Goal: Navigation & Orientation: Find specific page/section

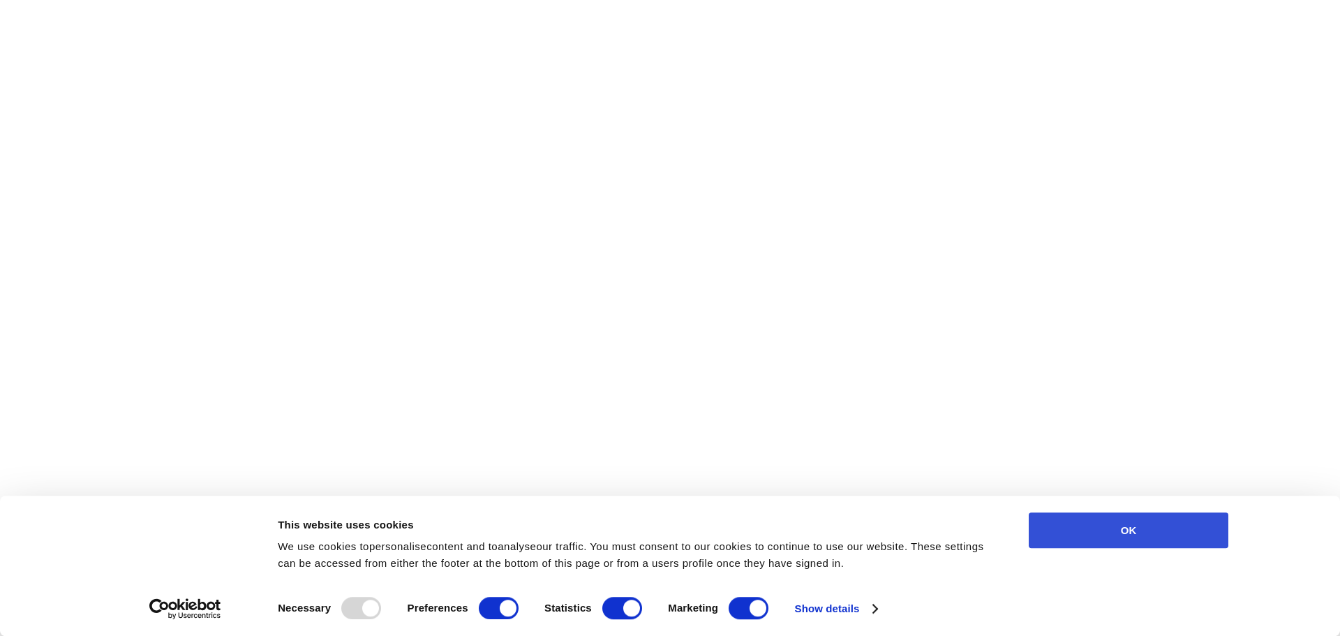
drag, startPoint x: 1114, startPoint y: 524, endPoint x: 951, endPoint y: 531, distance: 162.8
click at [1113, 523] on button "OK" at bounding box center [1129, 530] width 200 height 36
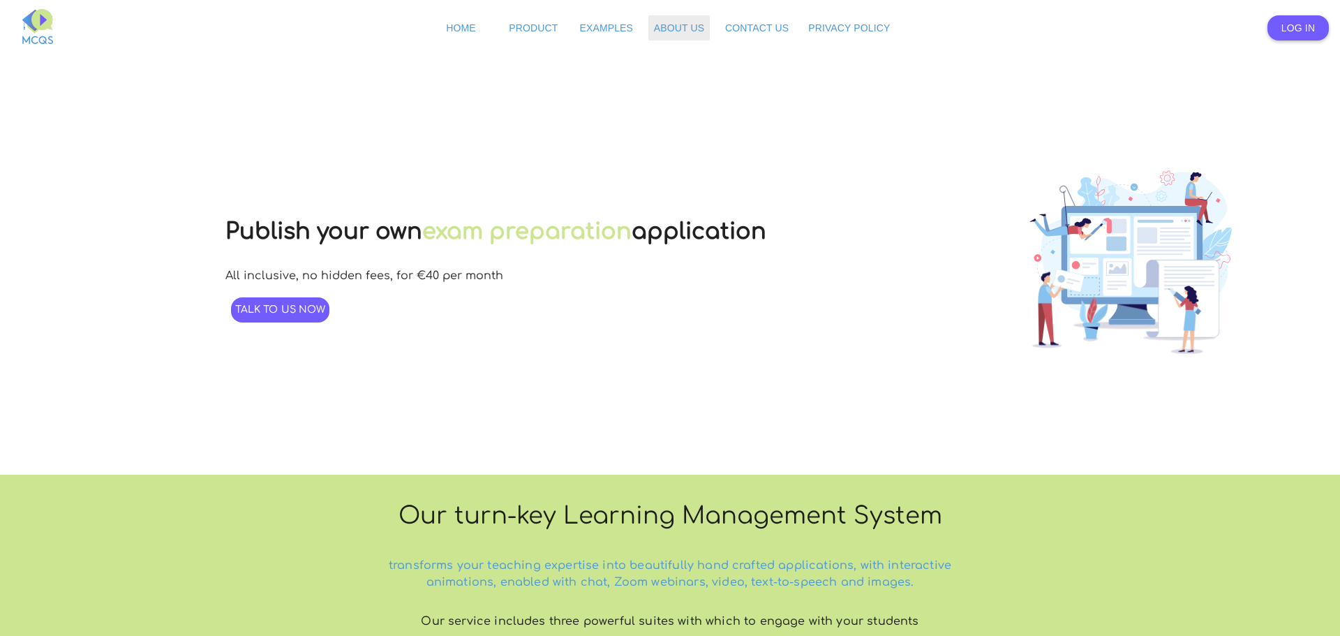
click at [688, 31] on span "About Us" at bounding box center [679, 27] width 50 height 11
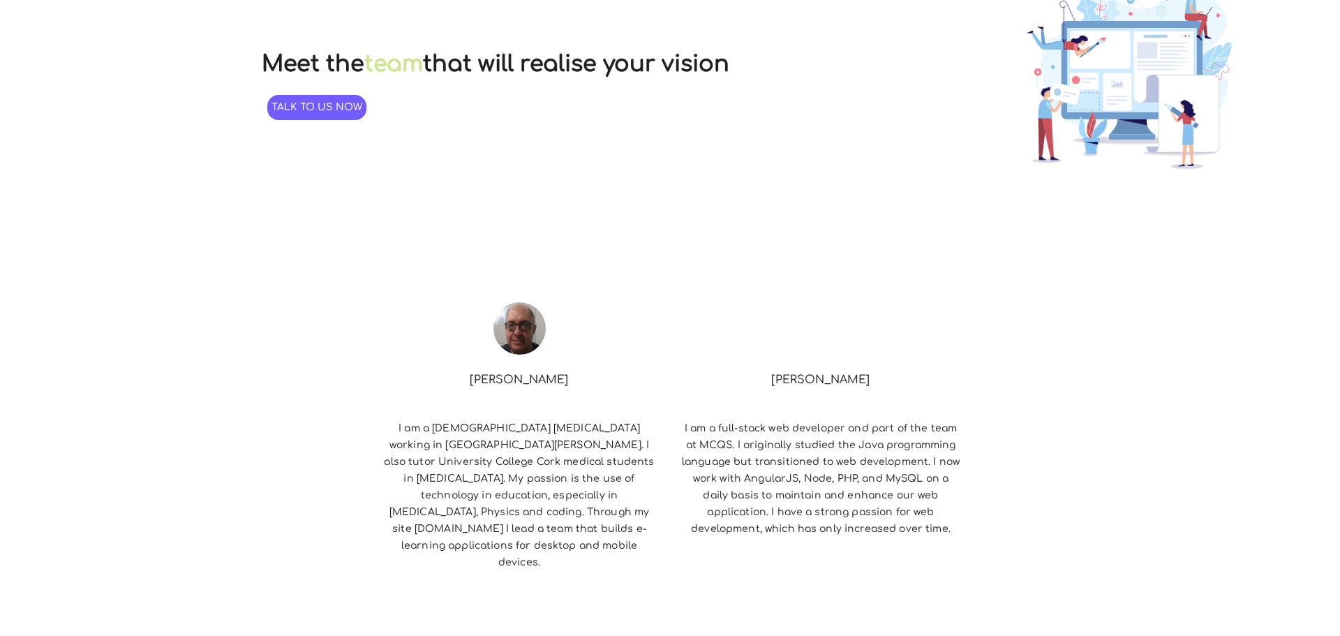
scroll to position [209, 0]
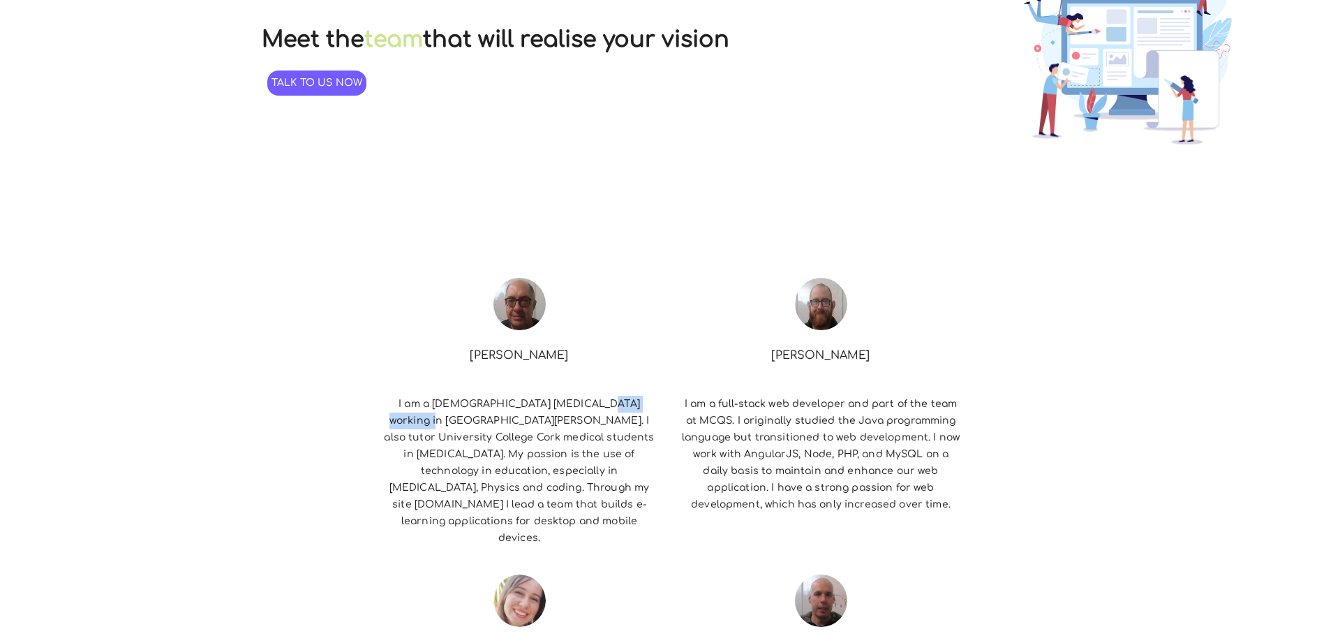
drag, startPoint x: 456, startPoint y: 401, endPoint x: 505, endPoint y: 412, distance: 50.8
click at [523, 400] on p "I am a [DEMOGRAPHIC_DATA] [MEDICAL_DATA] working in [GEOGRAPHIC_DATA][PERSON_NA…" at bounding box center [519, 471] width 290 height 162
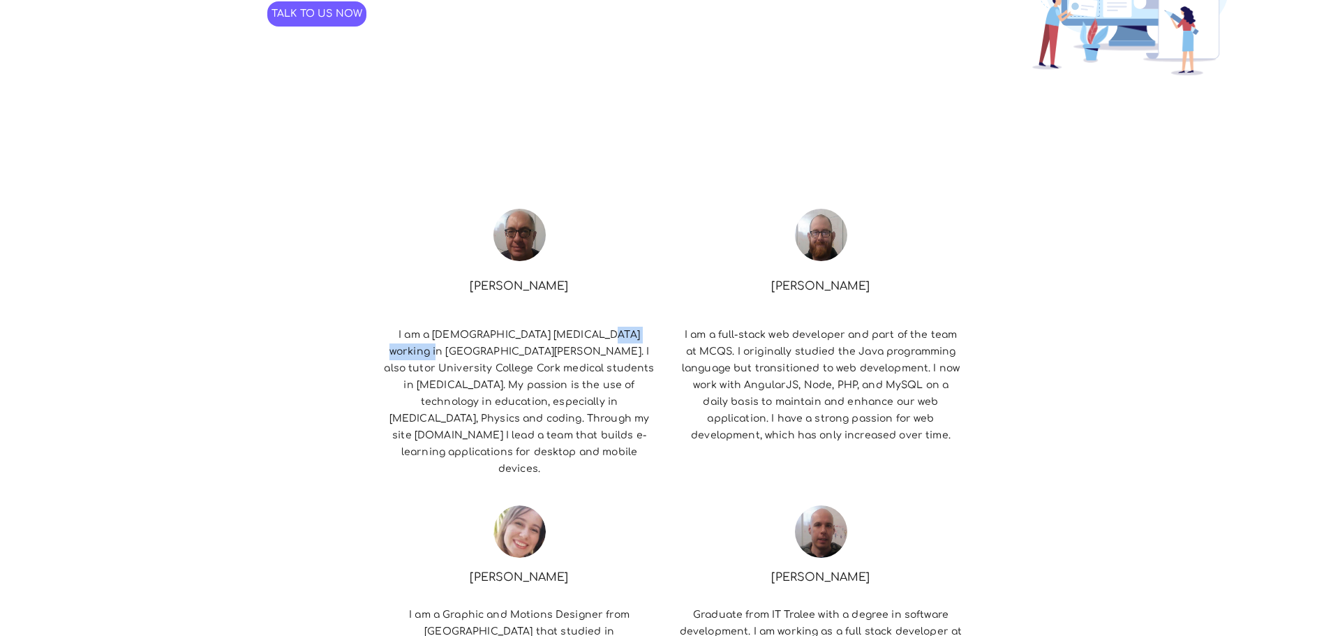
scroll to position [279, 0]
click at [393, 385] on p "I am a [DEMOGRAPHIC_DATA] [MEDICAL_DATA] working in [GEOGRAPHIC_DATA][PERSON_NA…" at bounding box center [519, 401] width 290 height 162
drag, startPoint x: 384, startPoint y: 386, endPoint x: 536, endPoint y: 392, distance: 152.3
click at [536, 392] on p "I am a [DEMOGRAPHIC_DATA] [MEDICAL_DATA] working in [GEOGRAPHIC_DATA][PERSON_NA…" at bounding box center [519, 401] width 290 height 162
click at [545, 405] on p "I am a [DEMOGRAPHIC_DATA] [MEDICAL_DATA] working in [GEOGRAPHIC_DATA][PERSON_NA…" at bounding box center [519, 401] width 290 height 162
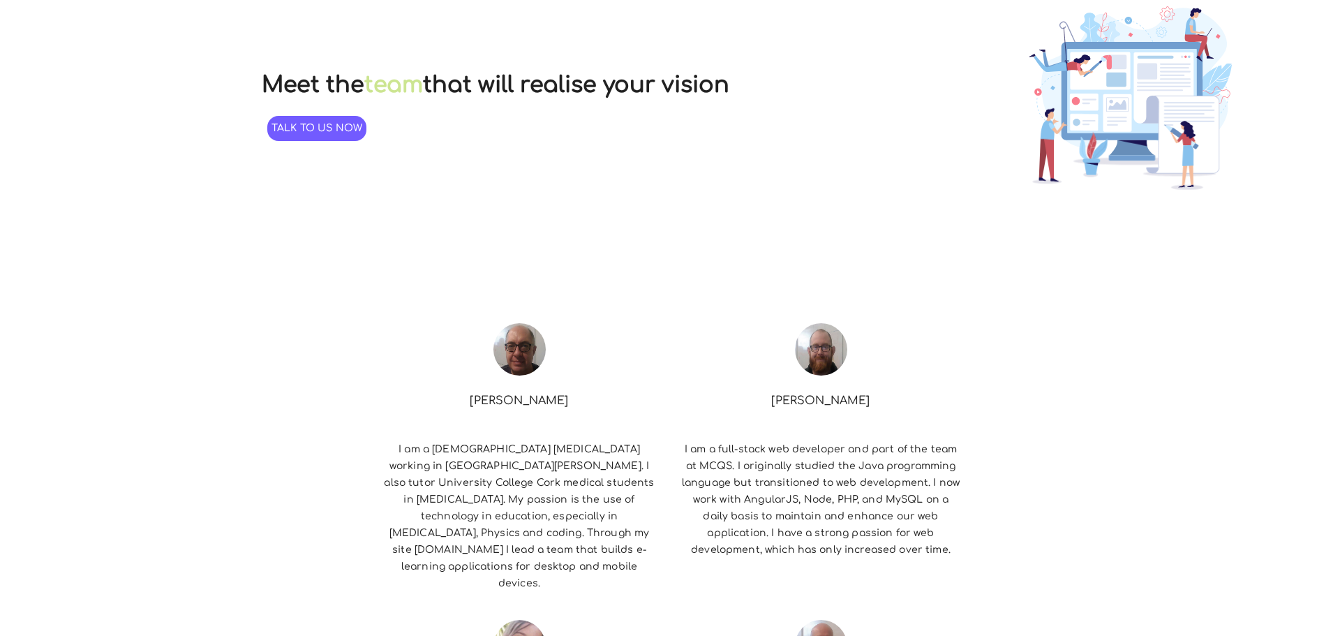
scroll to position [140, 0]
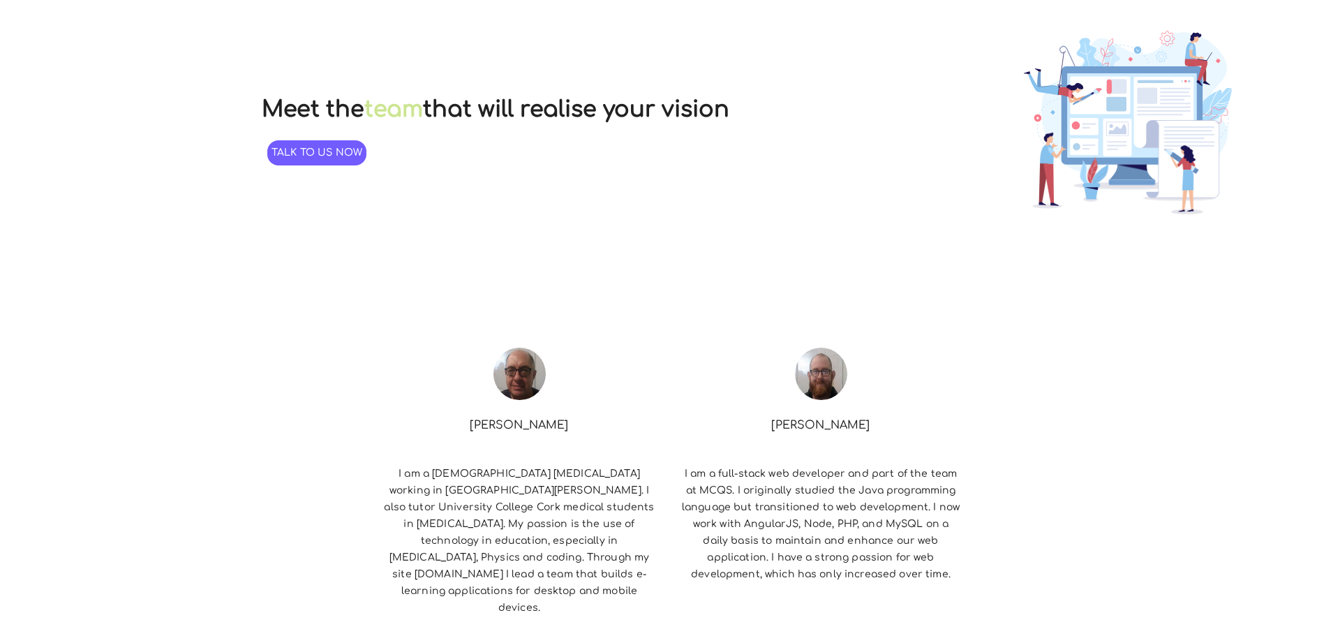
click at [503, 370] on img at bounding box center [519, 374] width 52 height 52
click at [521, 415] on p "[PERSON_NAME]" at bounding box center [519, 425] width 110 height 28
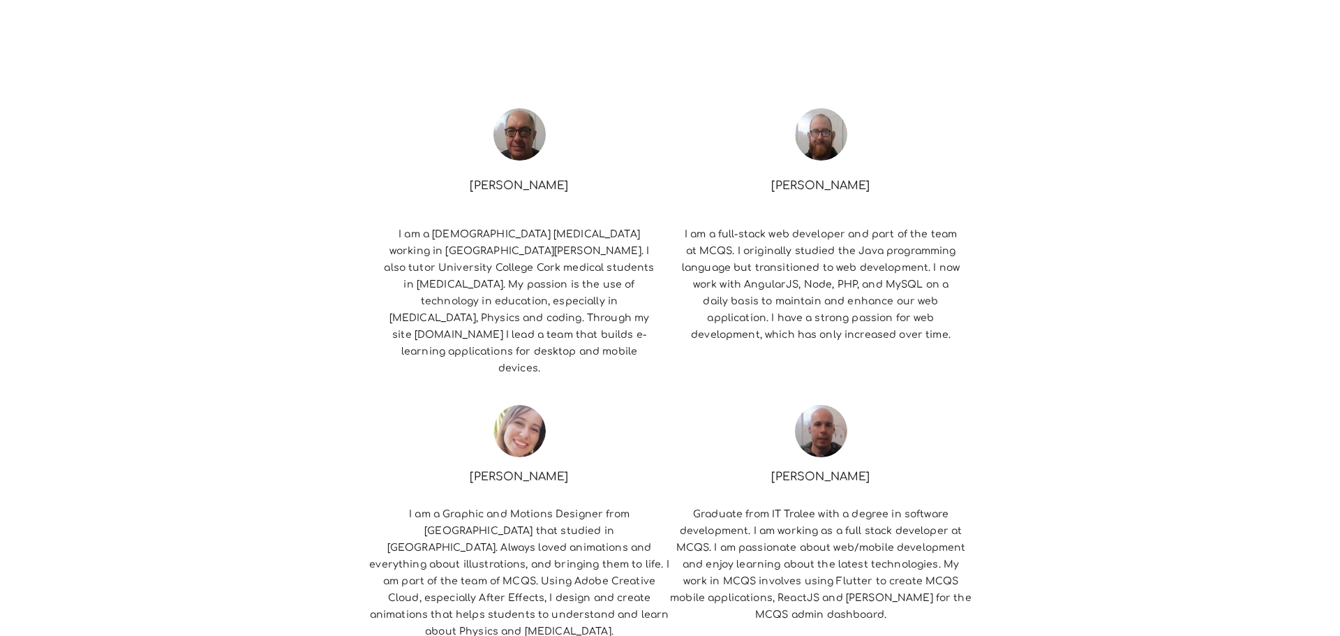
scroll to position [373, 0]
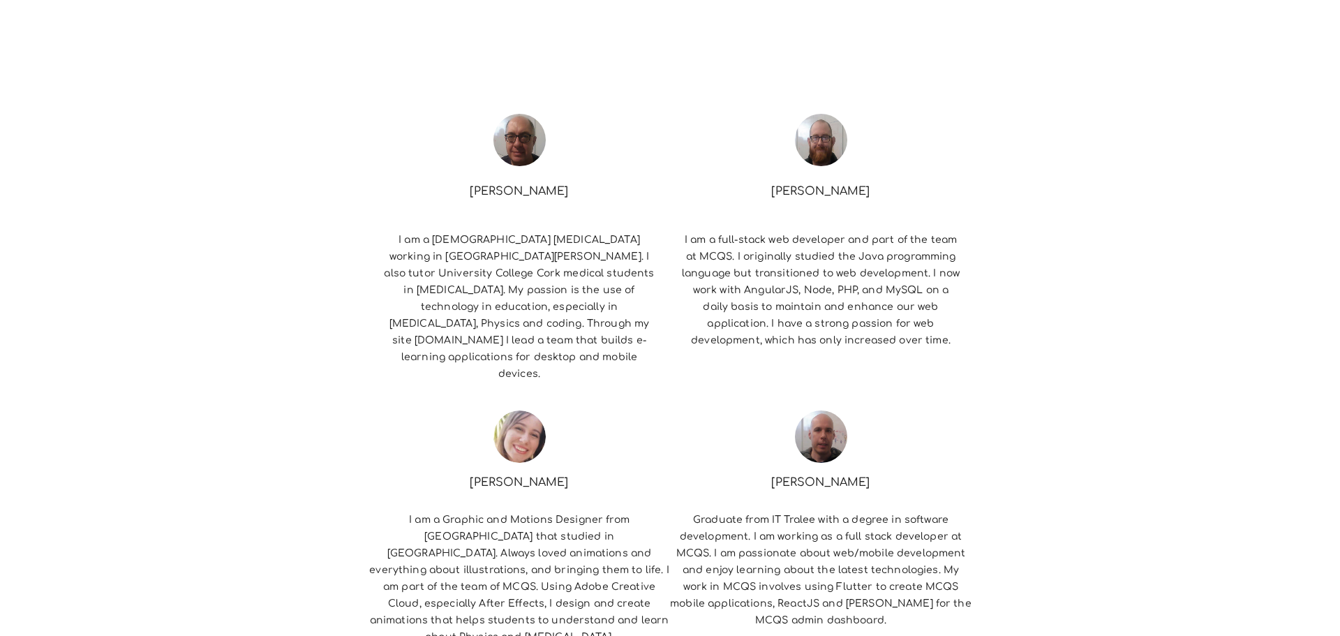
click at [496, 189] on p "[PERSON_NAME]" at bounding box center [519, 191] width 110 height 28
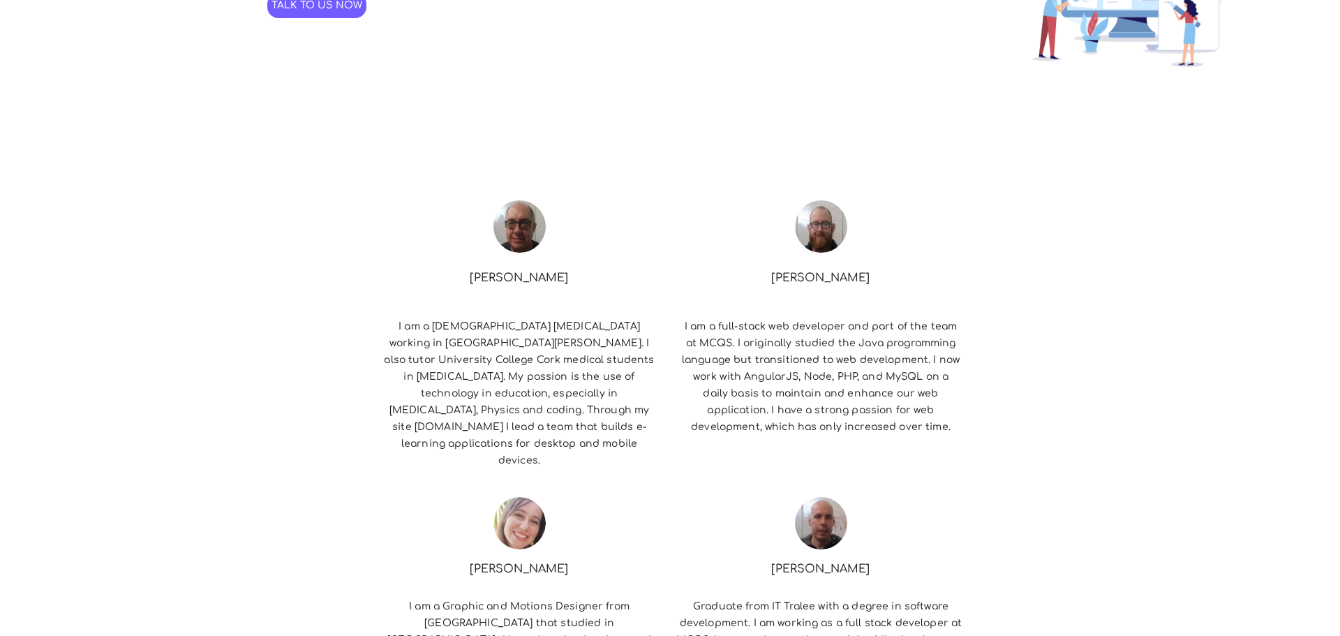
scroll to position [304, 0]
